Goal: Transaction & Acquisition: Purchase product/service

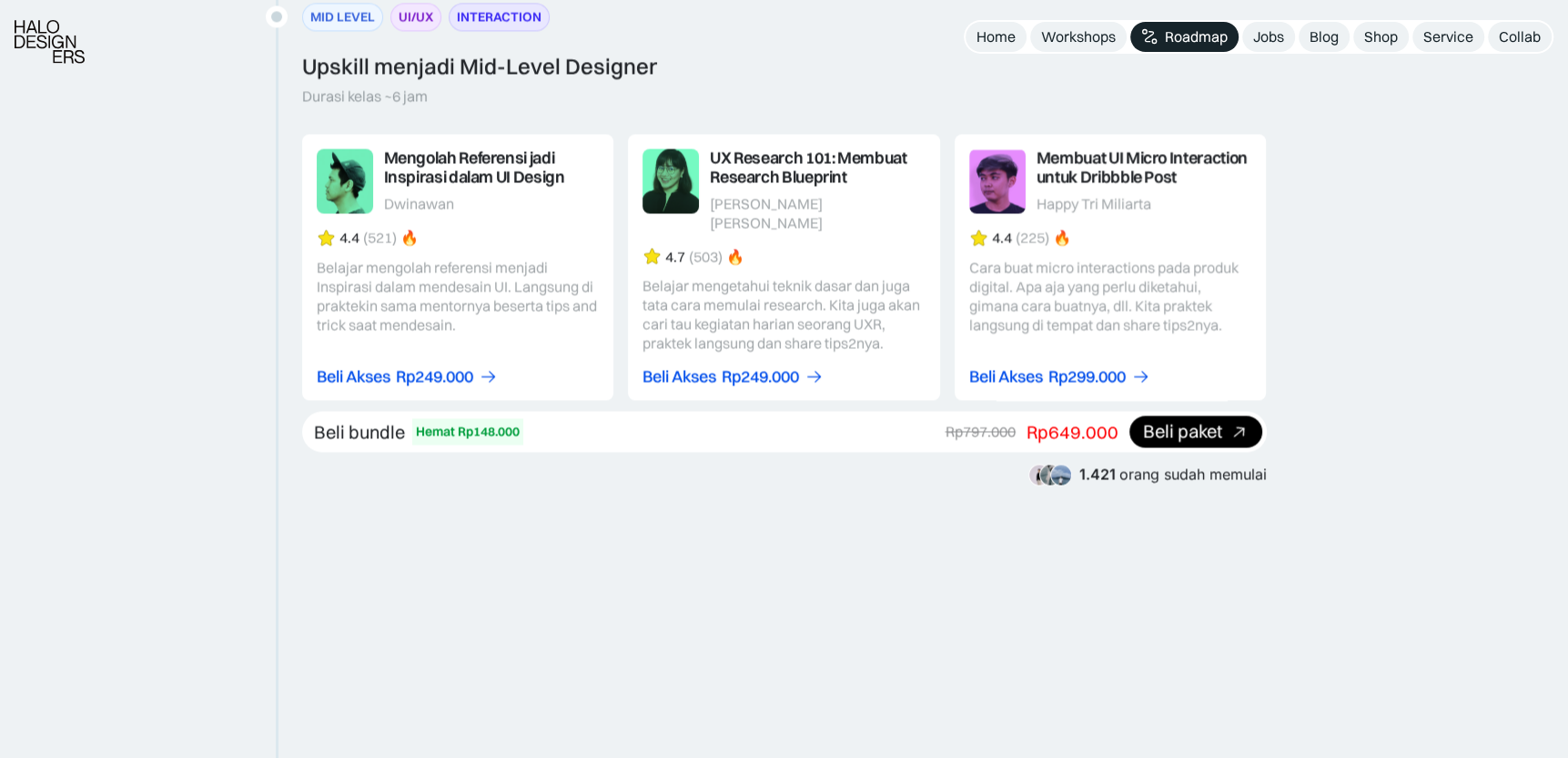
scroll to position [2732, 0]
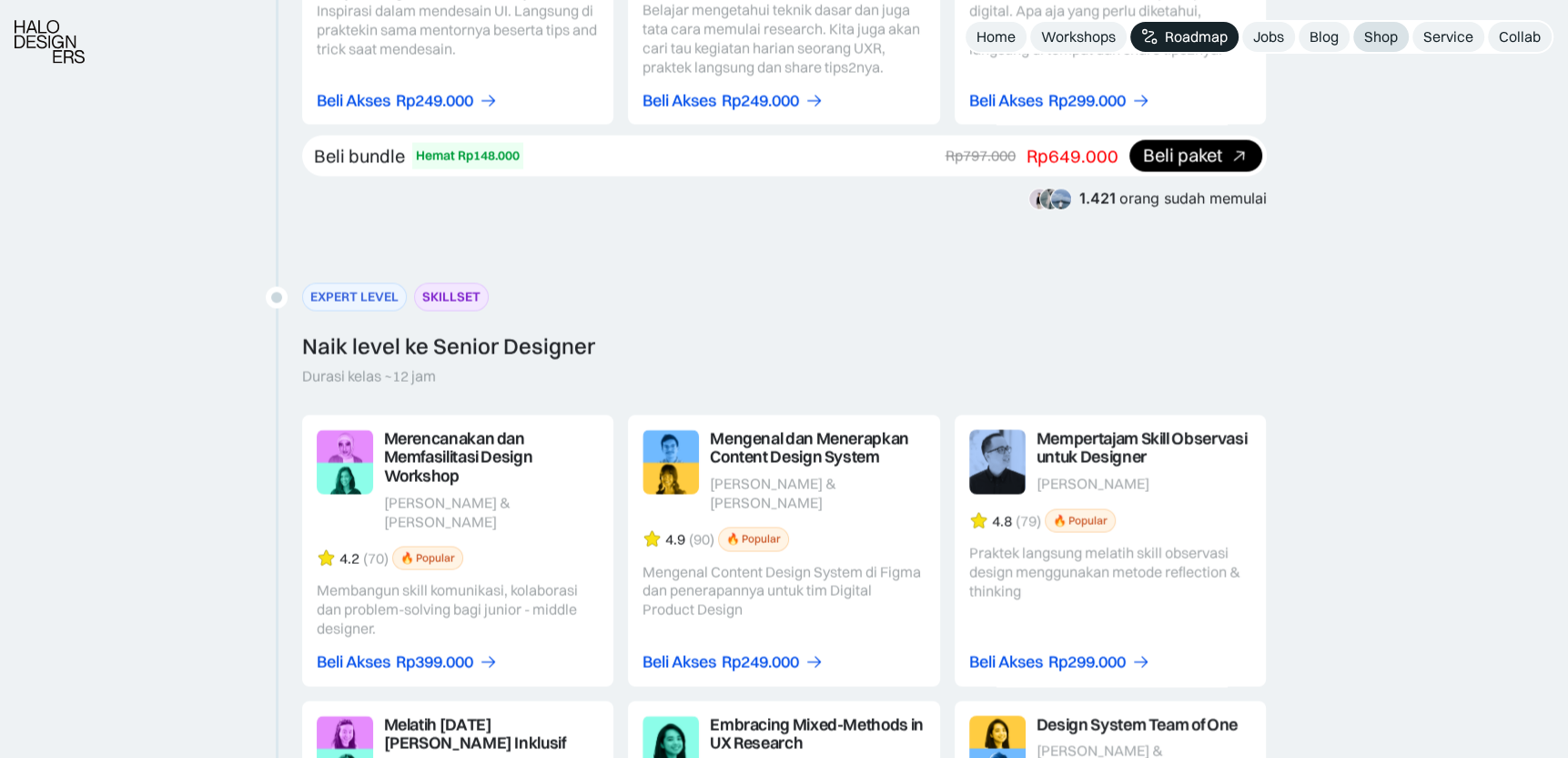
click at [1368, 33] on div "Shop" at bounding box center [1381, 37] width 33 height 19
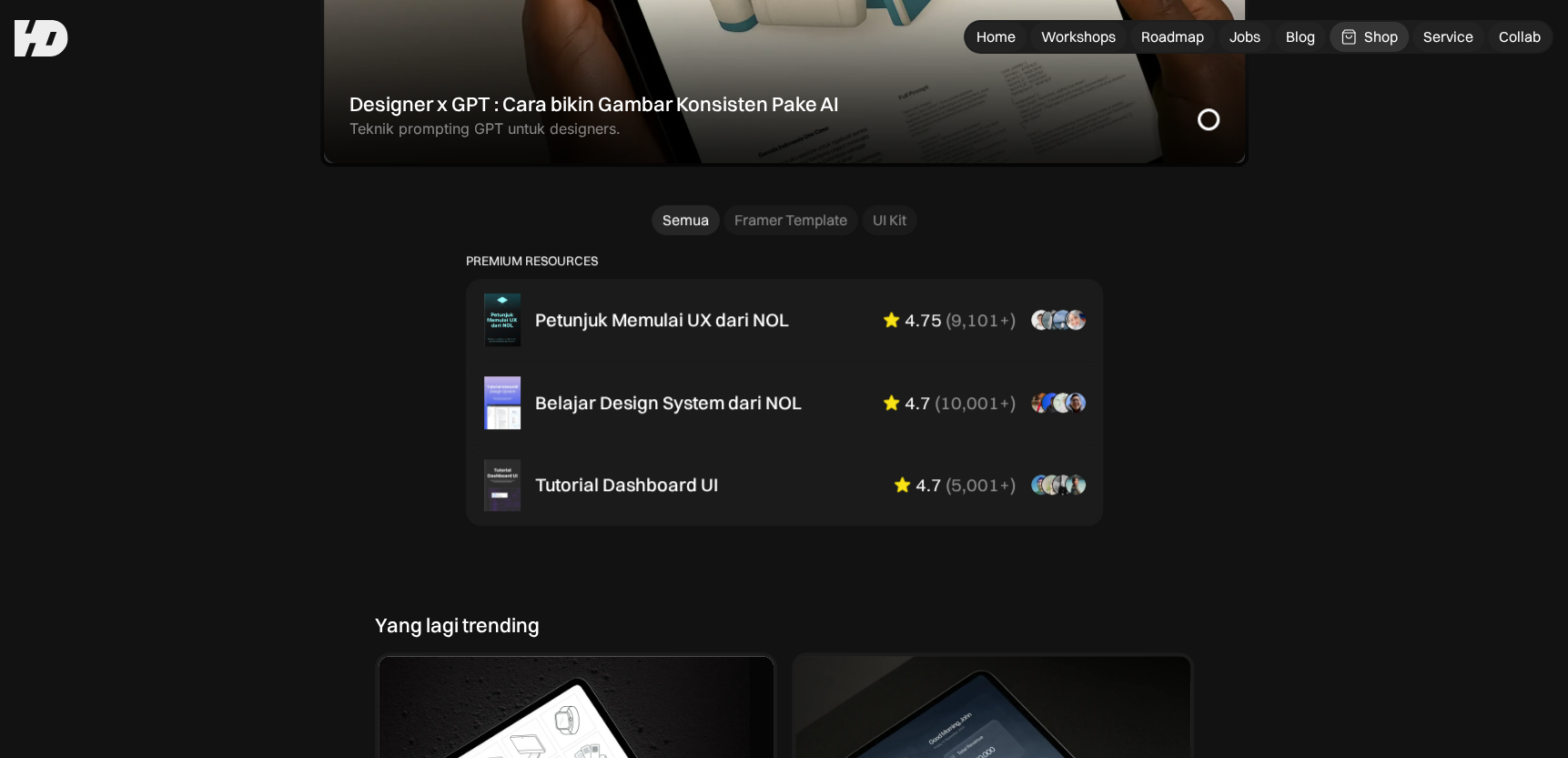
scroll to position [1093, 0]
click at [817, 226] on div "Framer Template" at bounding box center [791, 220] width 113 height 19
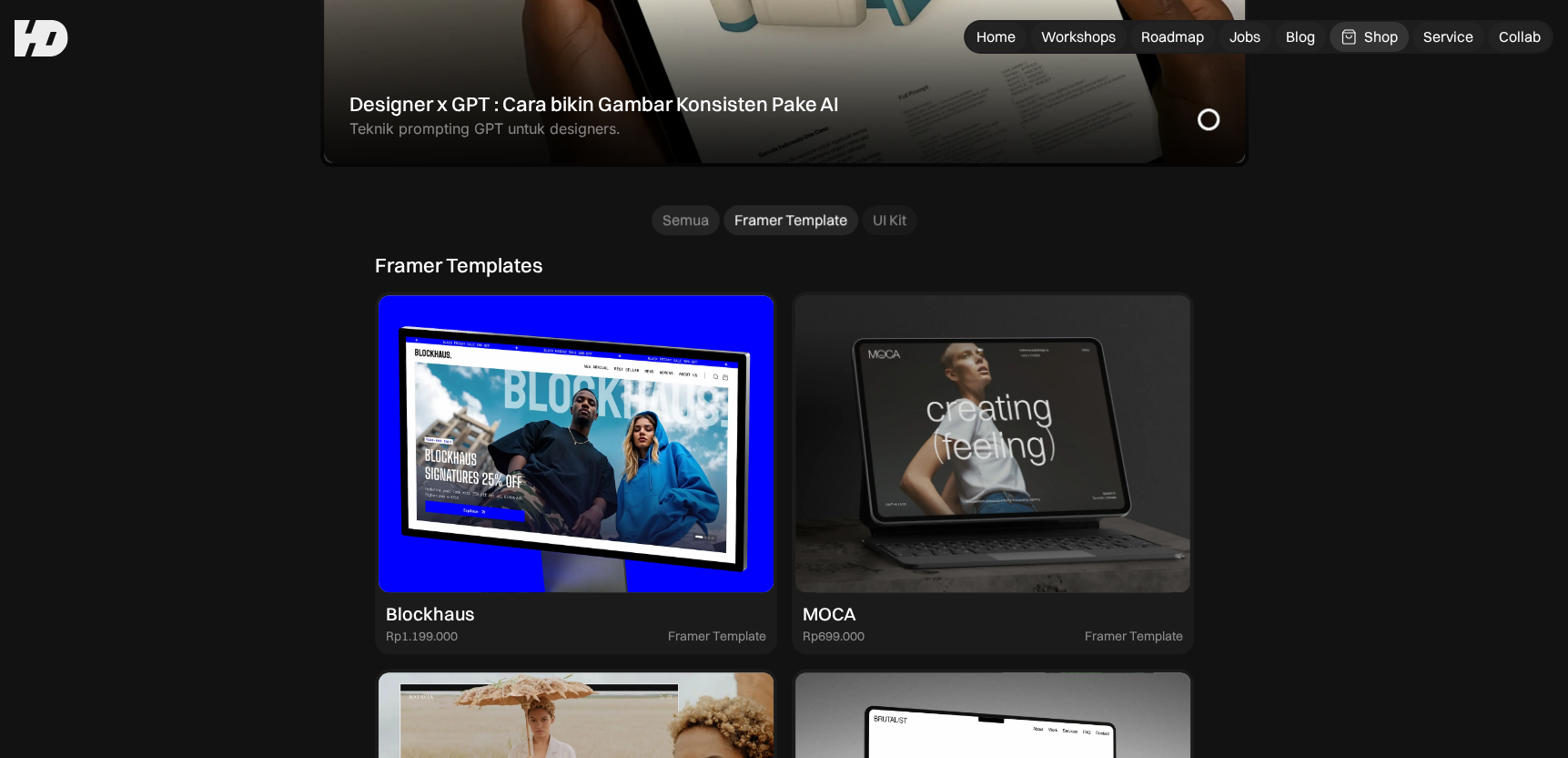
click at [683, 227] on div "Semua" at bounding box center [686, 220] width 46 height 19
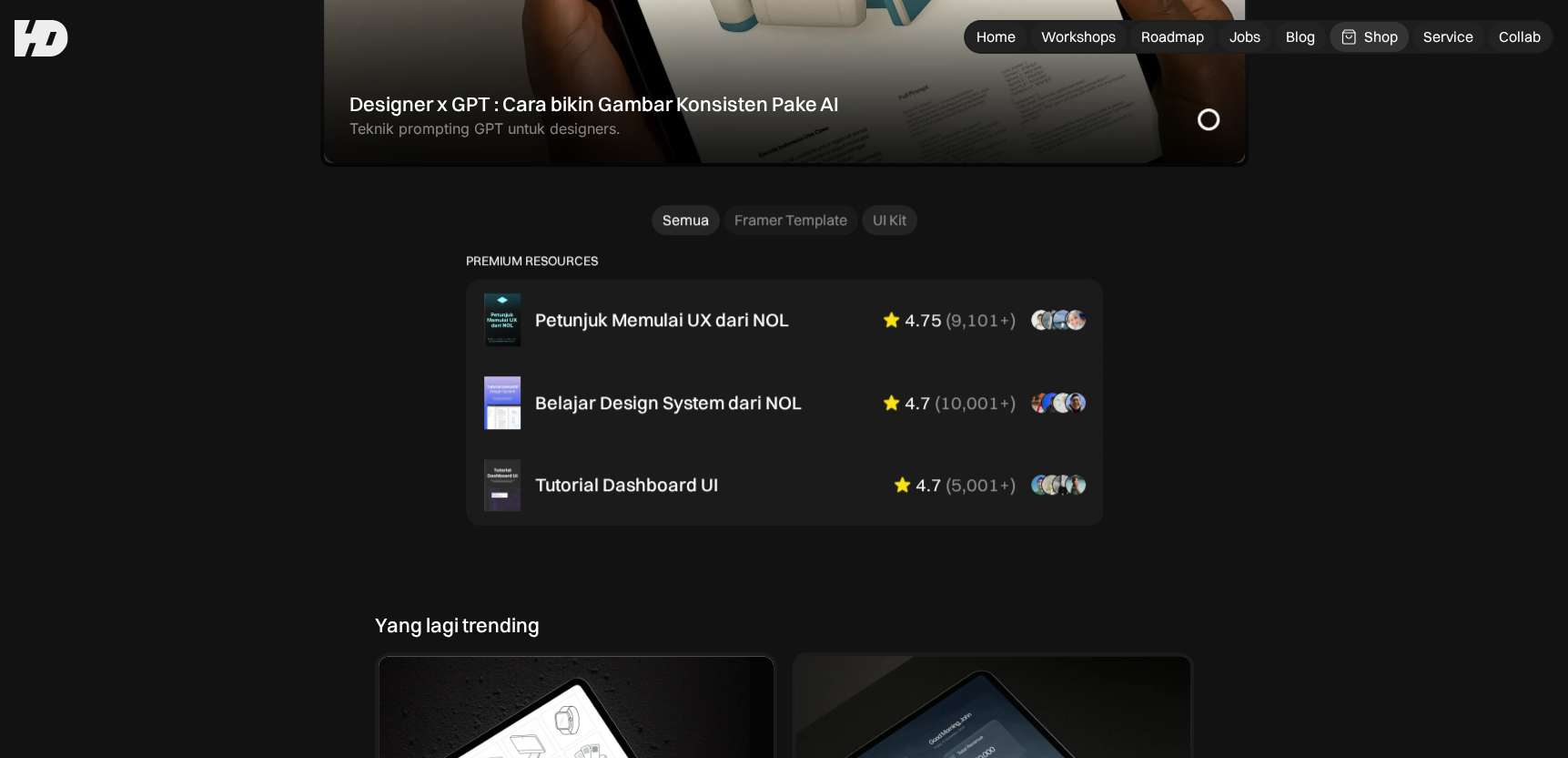
click at [888, 220] on div "UI Kit" at bounding box center [890, 220] width 33 height 19
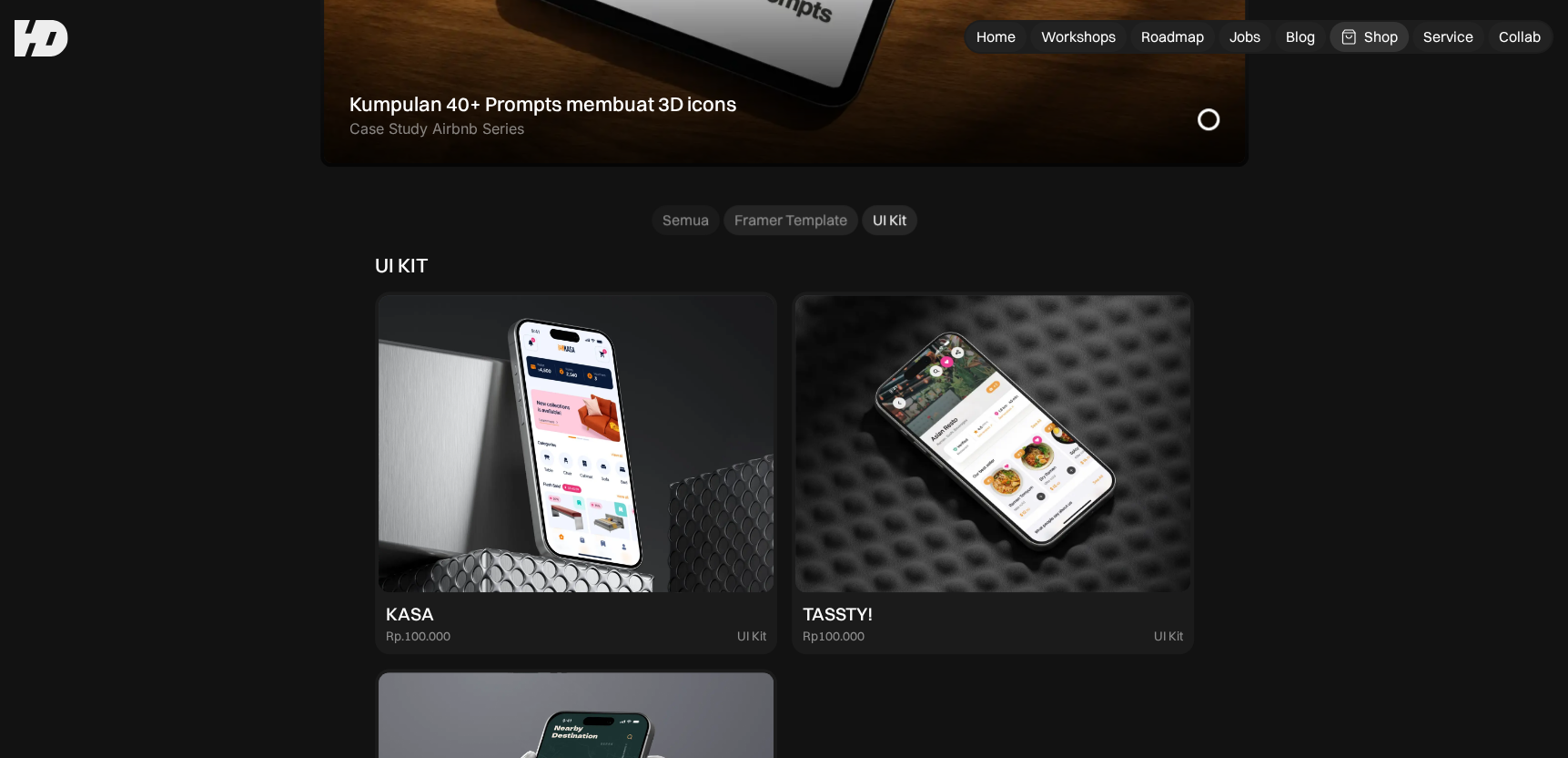
click at [802, 216] on div "Framer Template" at bounding box center [791, 220] width 113 height 19
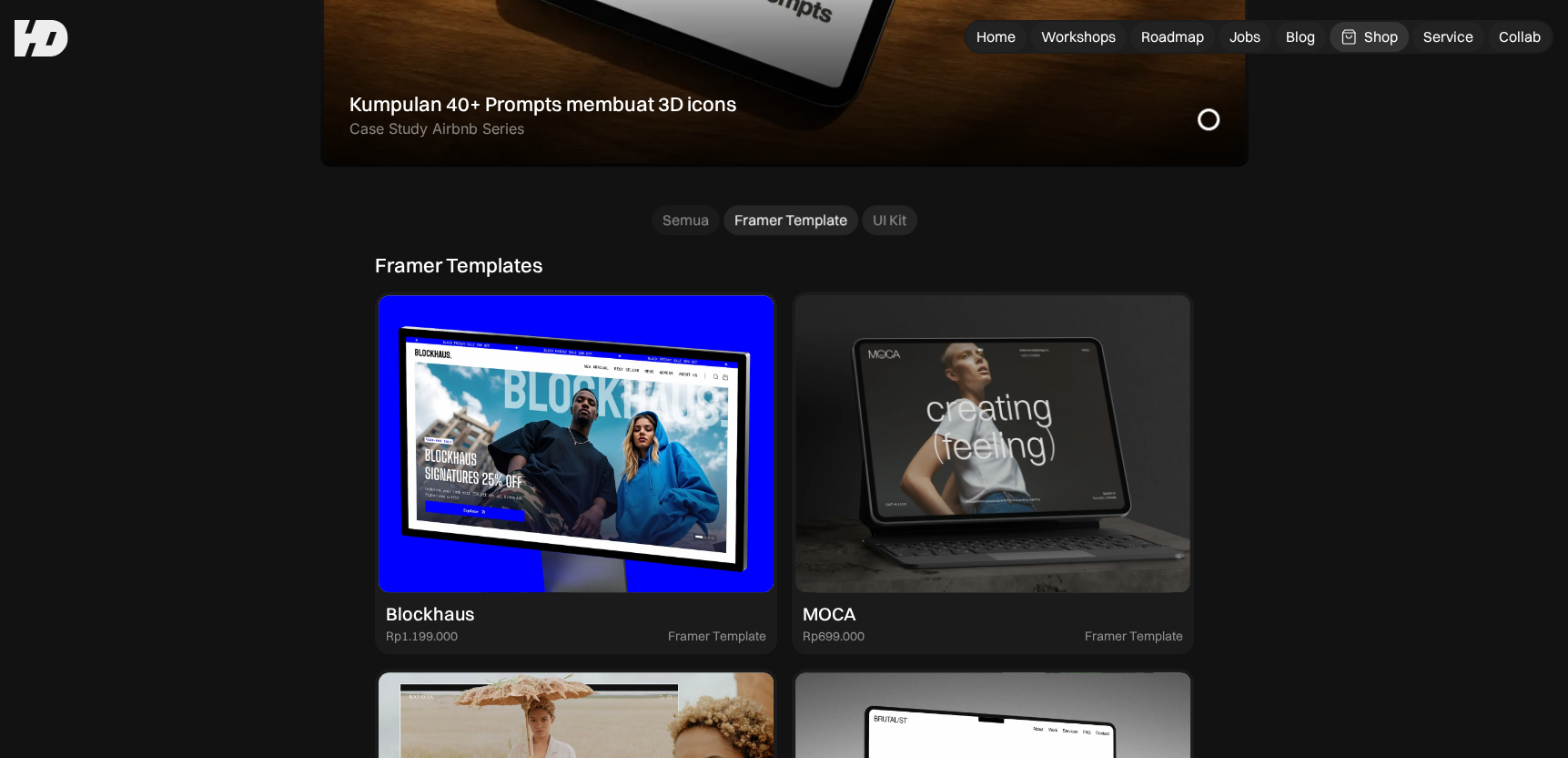
click at [901, 213] on div "UI Kit" at bounding box center [890, 220] width 33 height 19
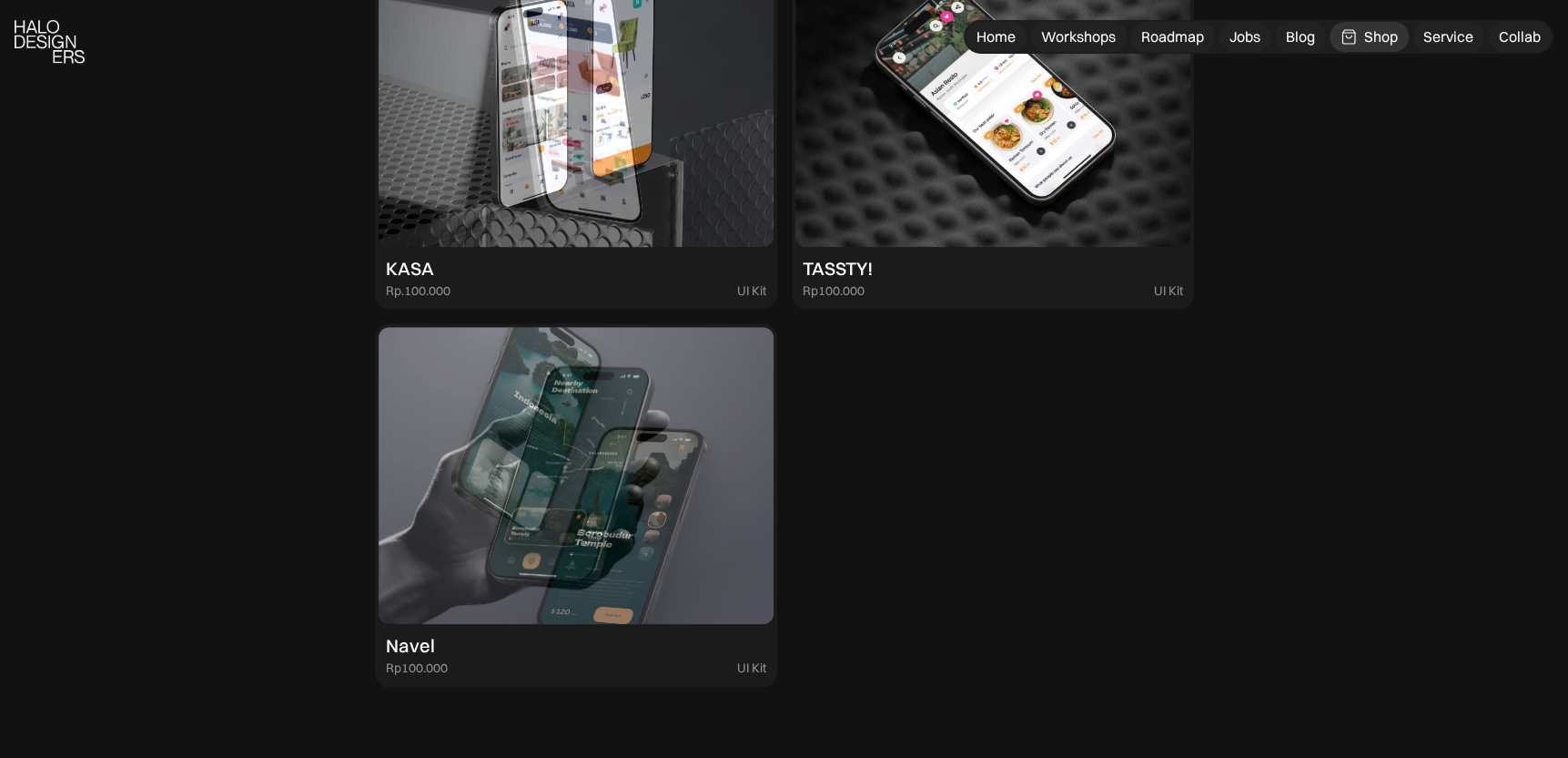
scroll to position [1457, 0]
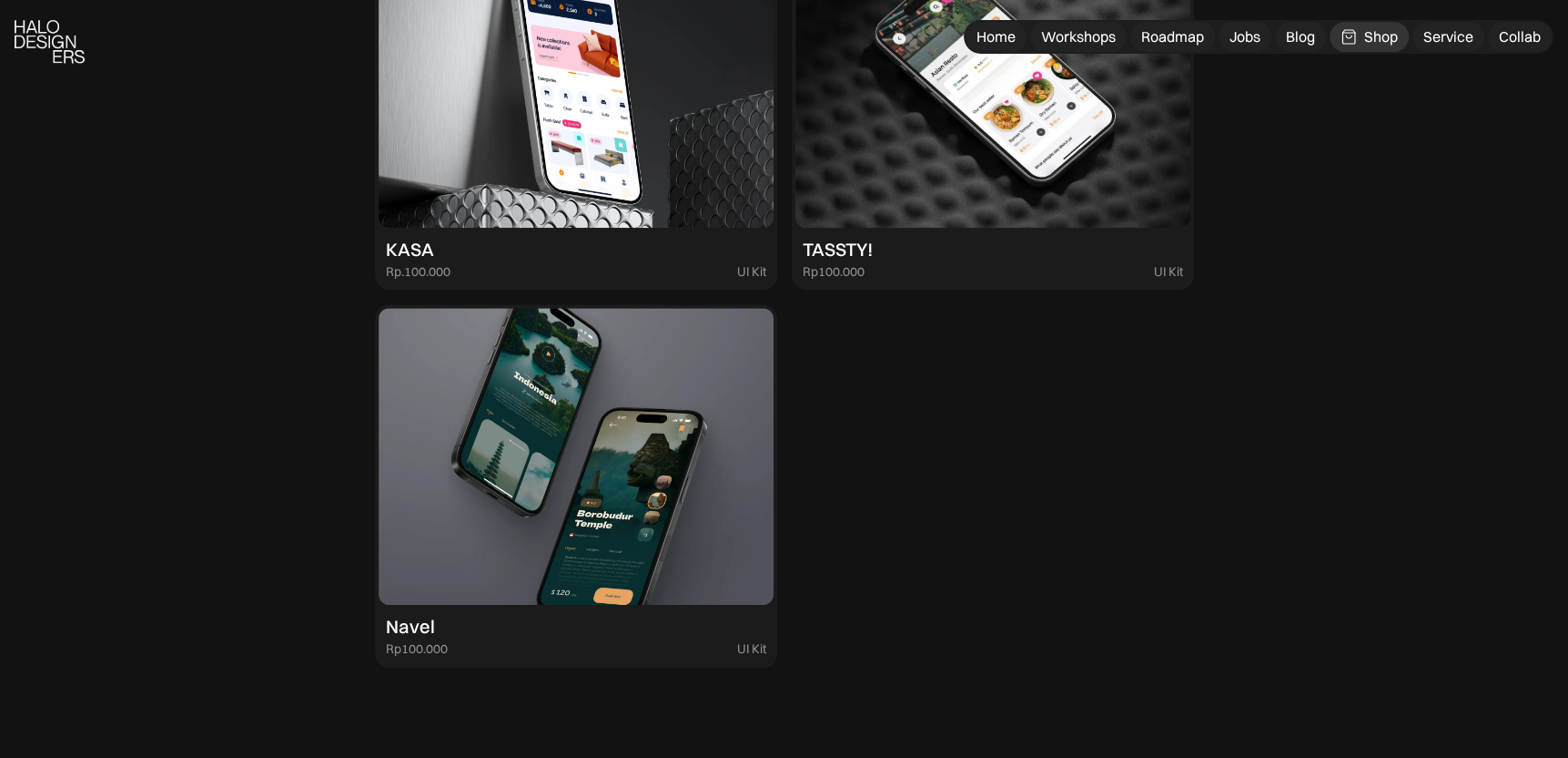
click at [684, 491] on img at bounding box center [576, 456] width 395 height 297
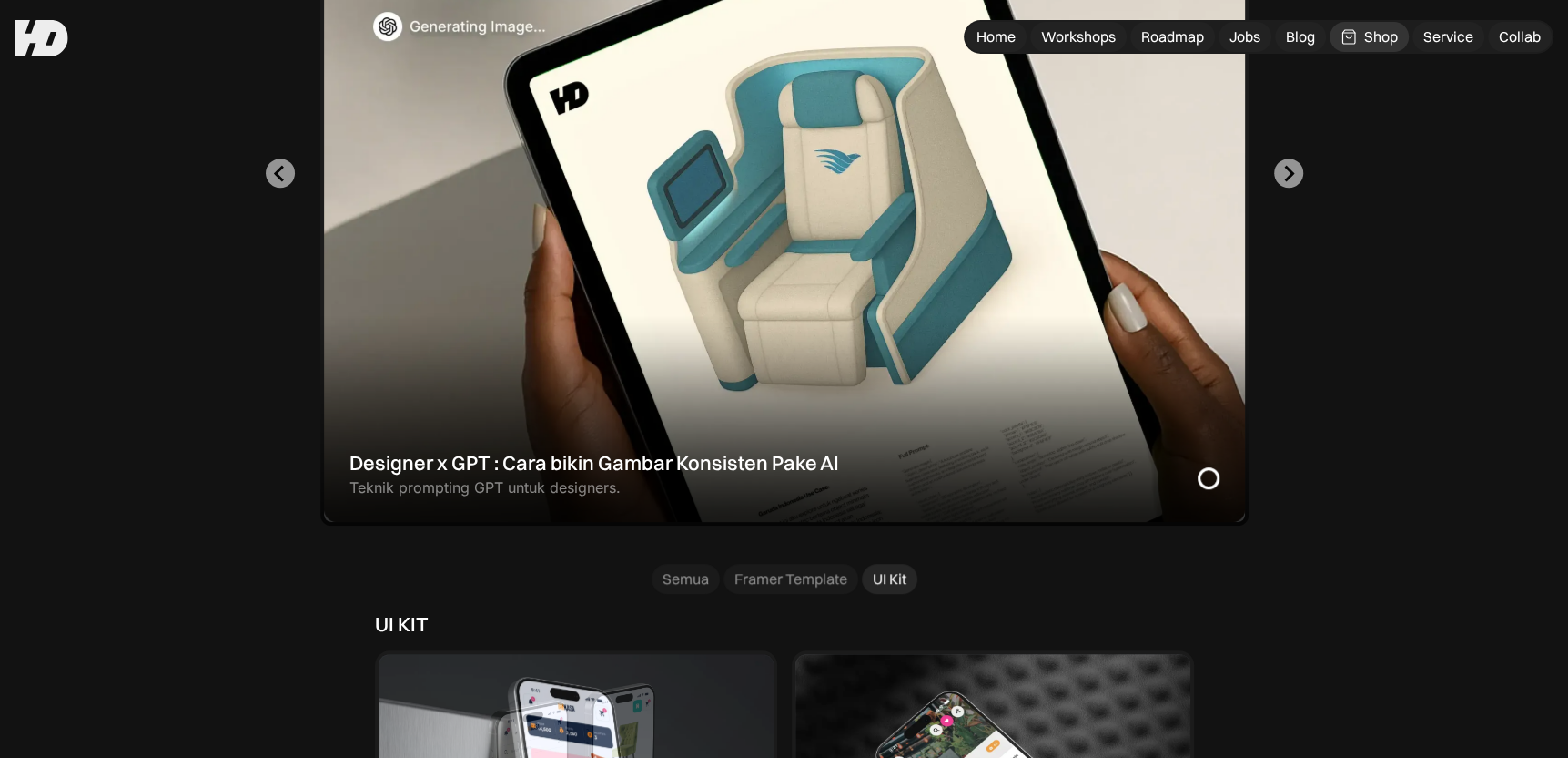
scroll to position [728, 0]
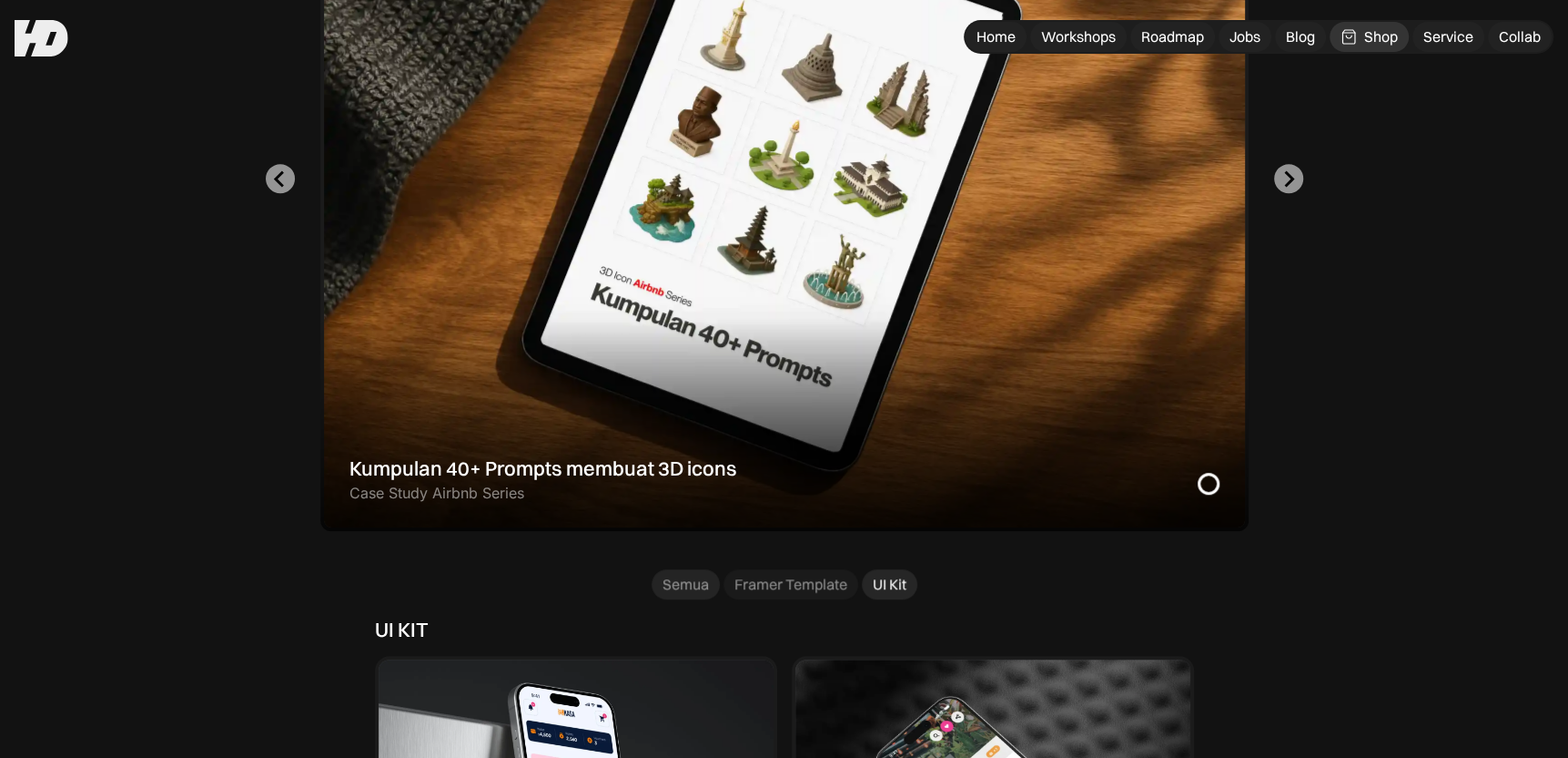
click at [670, 592] on div "Semua" at bounding box center [686, 584] width 46 height 19
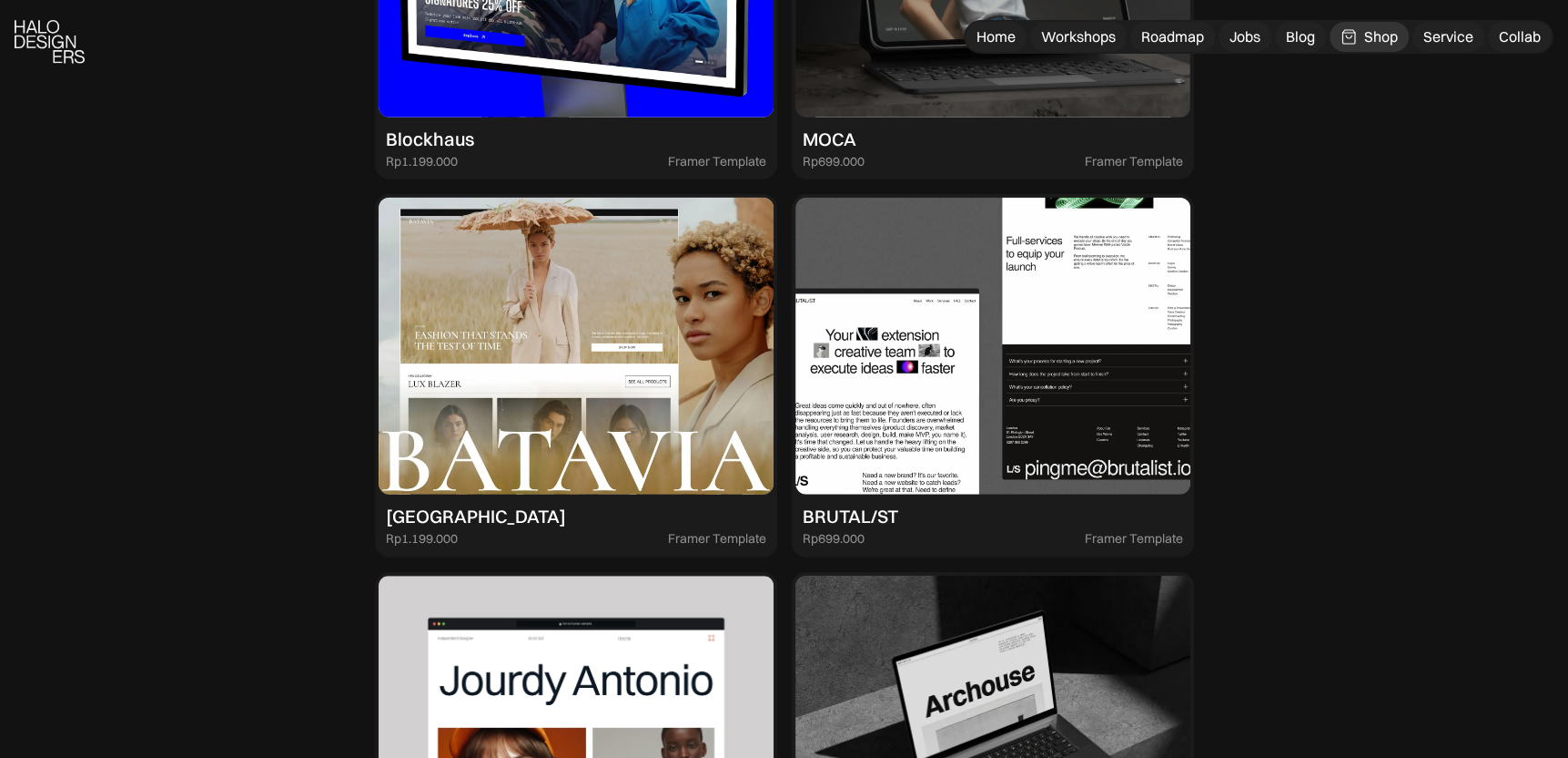
scroll to position [4098, 0]
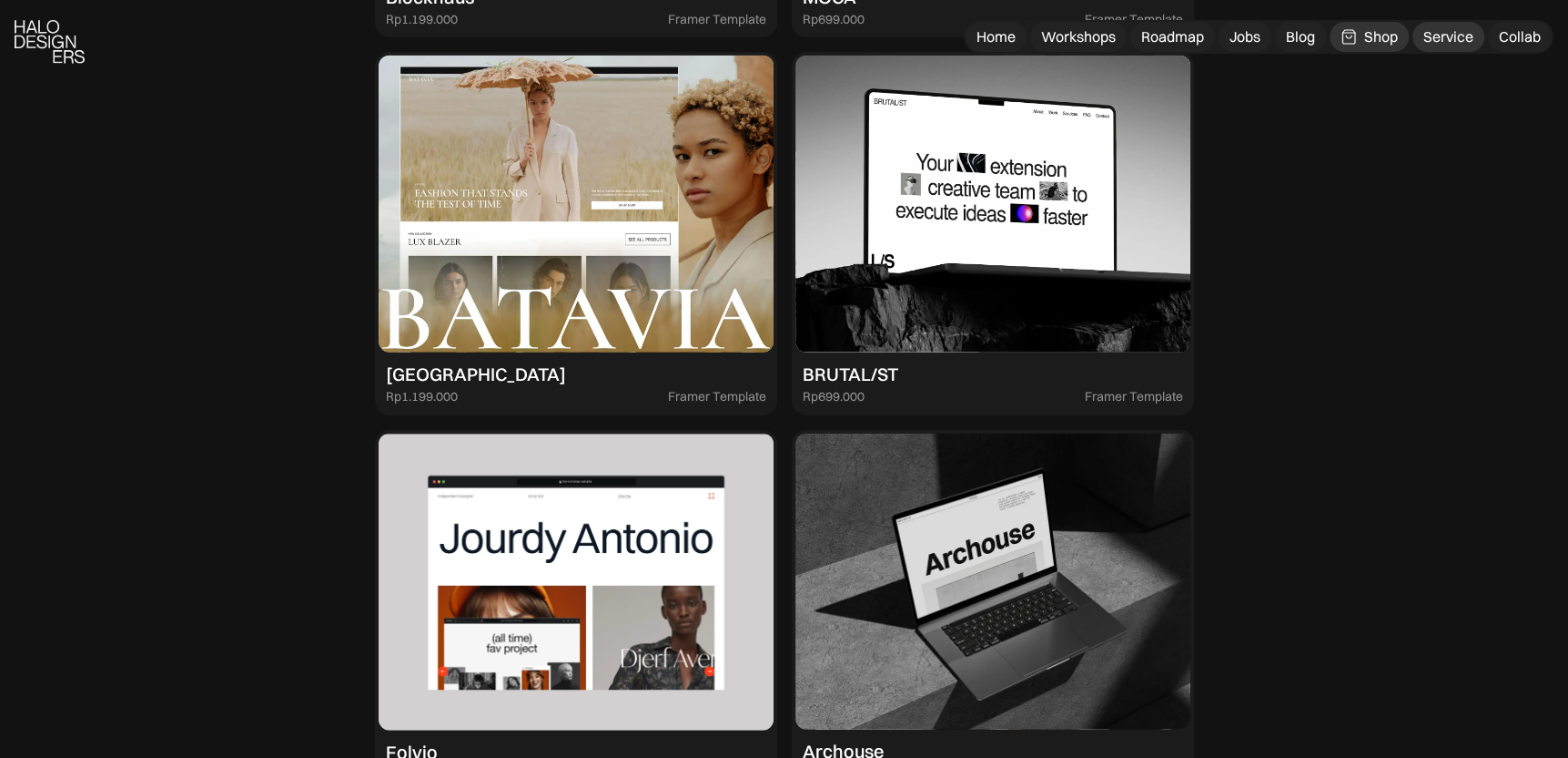
click at [1427, 43] on div "Service" at bounding box center [1449, 37] width 50 height 19
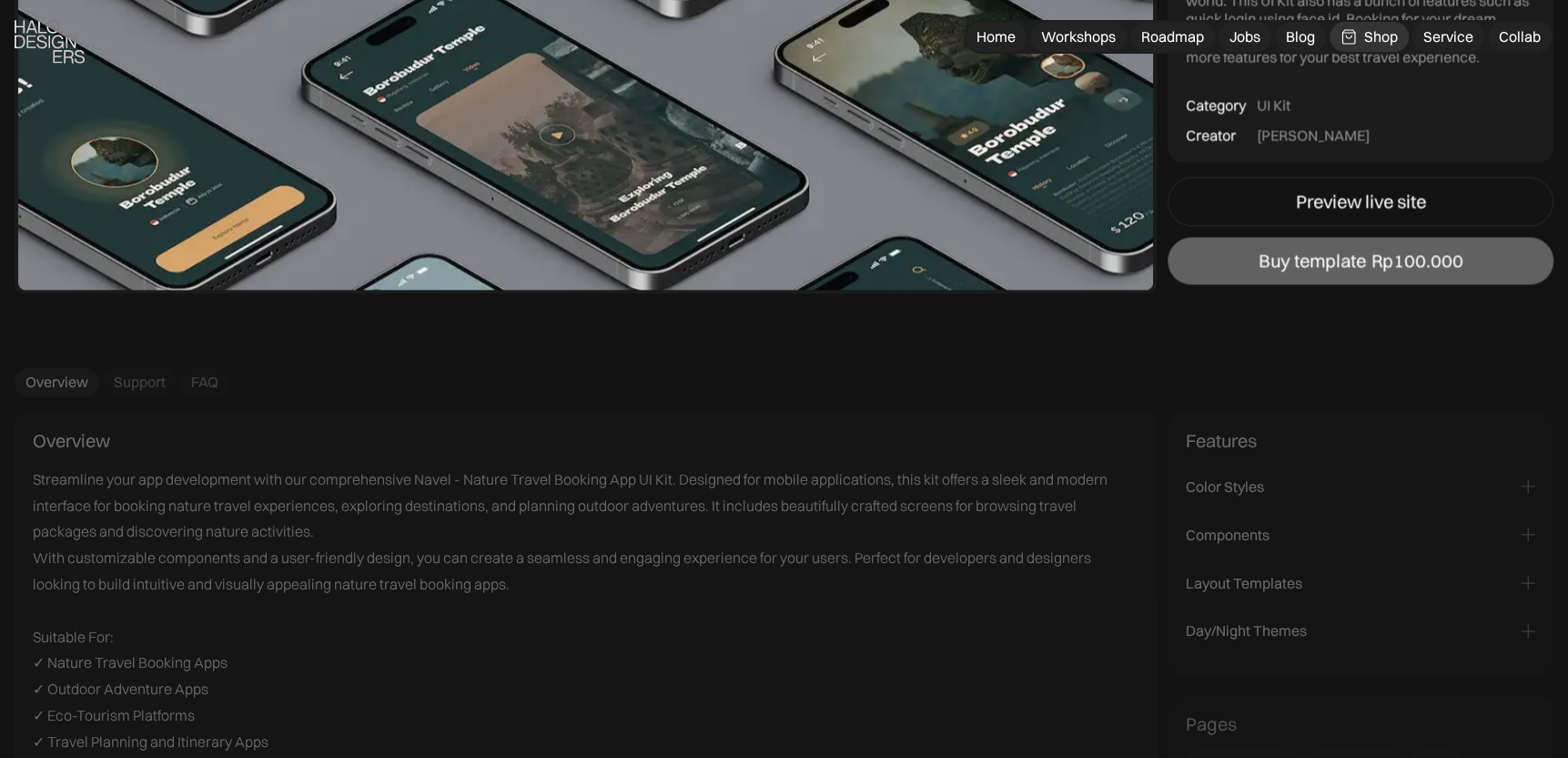
scroll to position [2823, 0]
